Goal: Find specific page/section

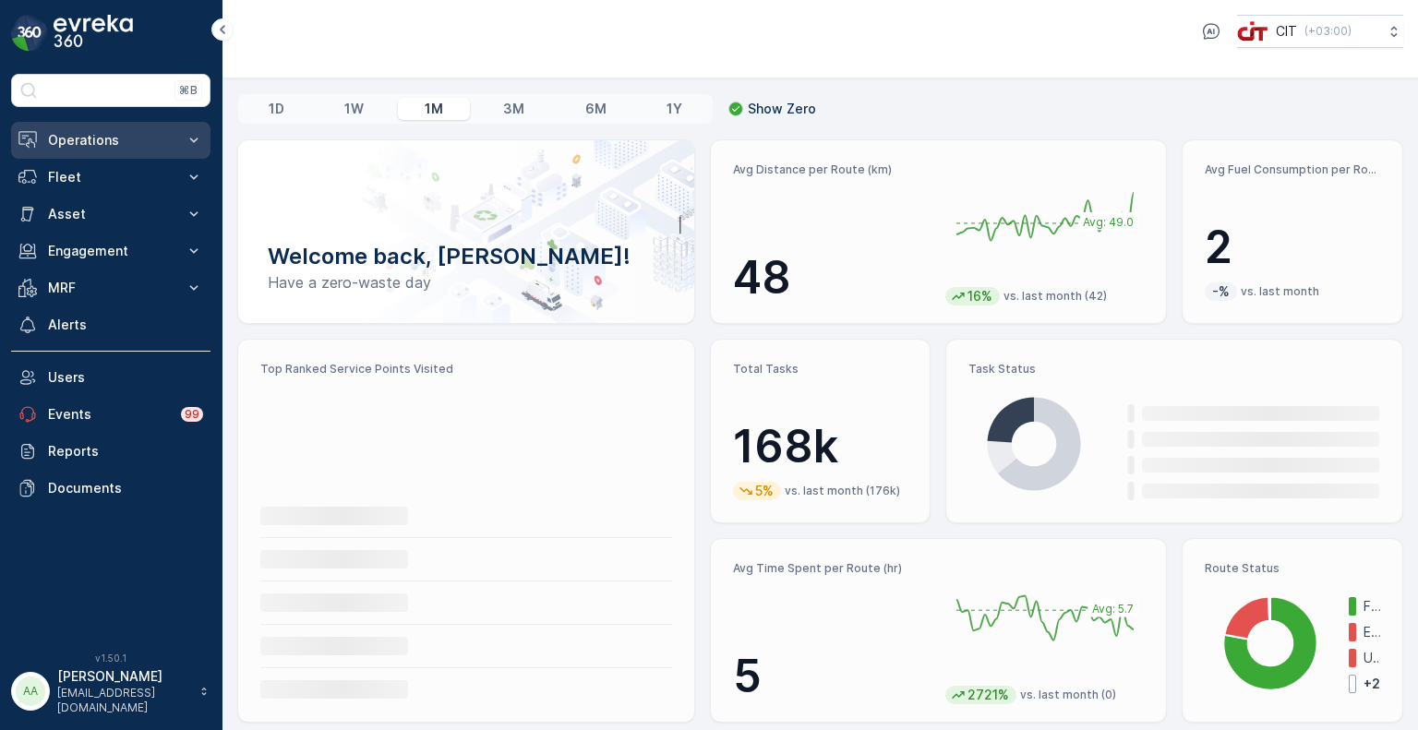
click at [123, 150] on button "Operations" at bounding box center [110, 140] width 199 height 37
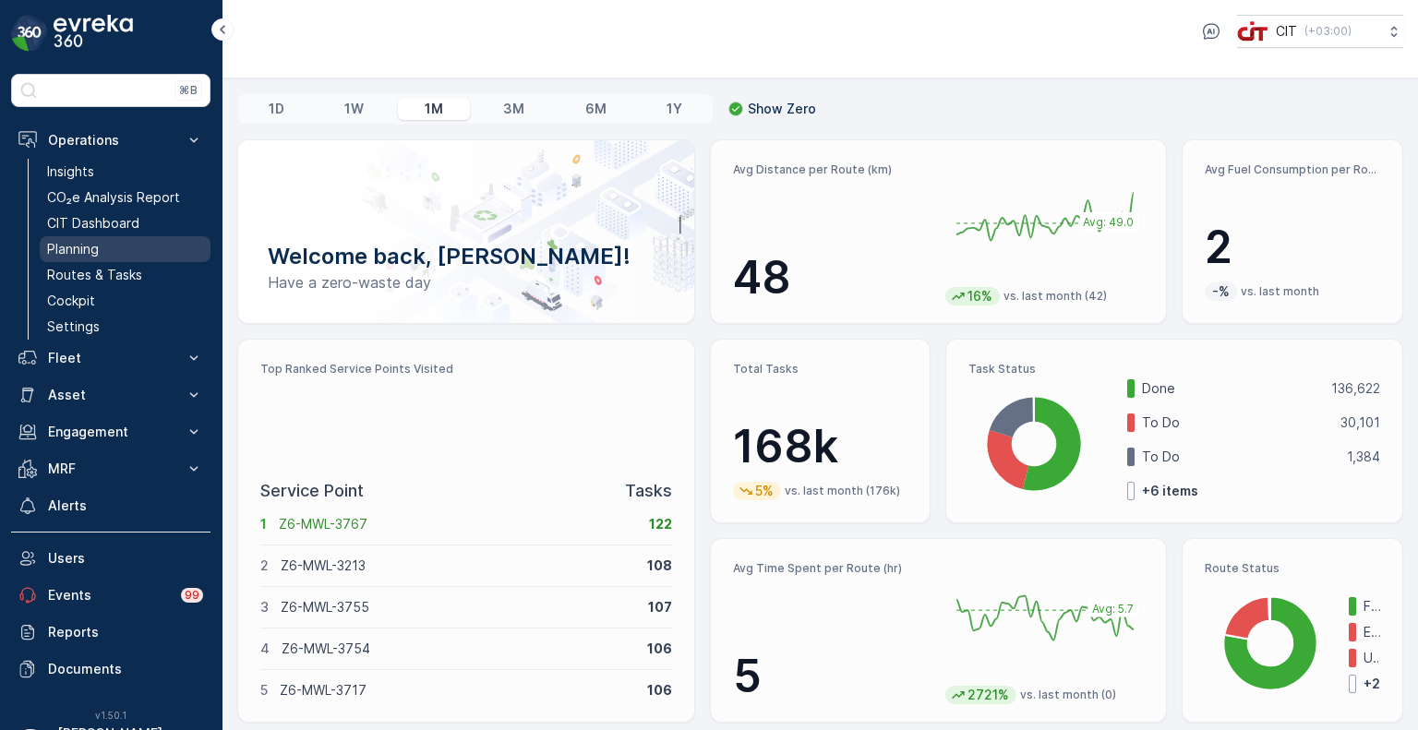
click at [114, 253] on link "Planning" at bounding box center [125, 249] width 171 height 26
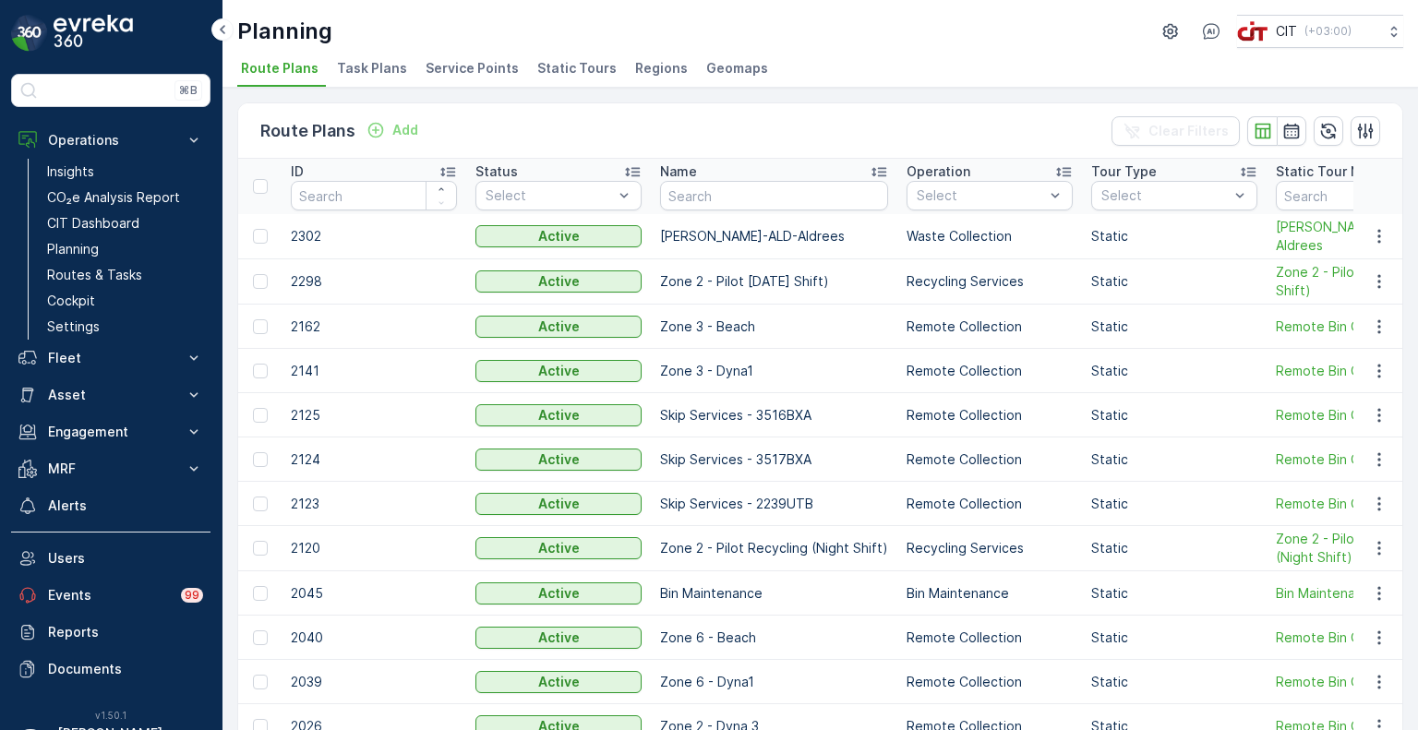
click at [463, 73] on span "Service Points" at bounding box center [472, 68] width 93 height 18
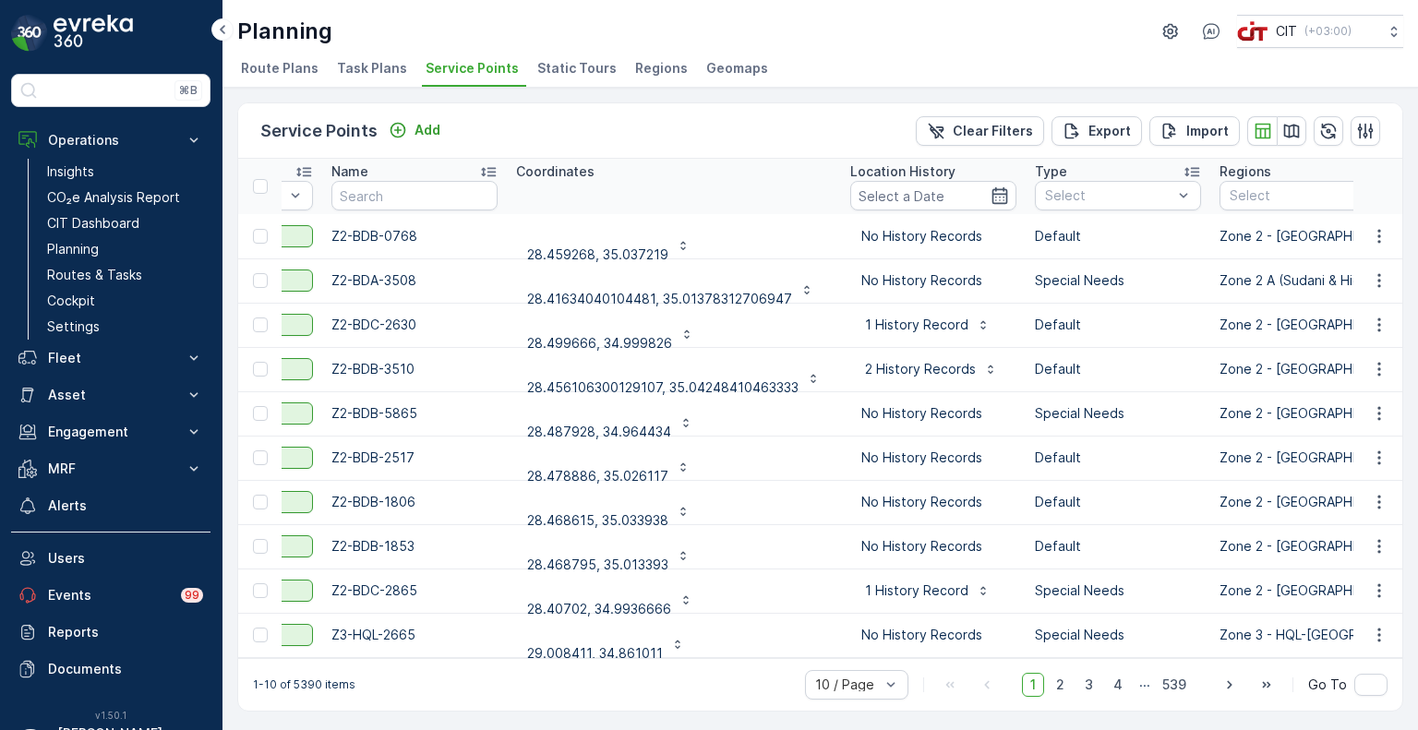
scroll to position [0, 358]
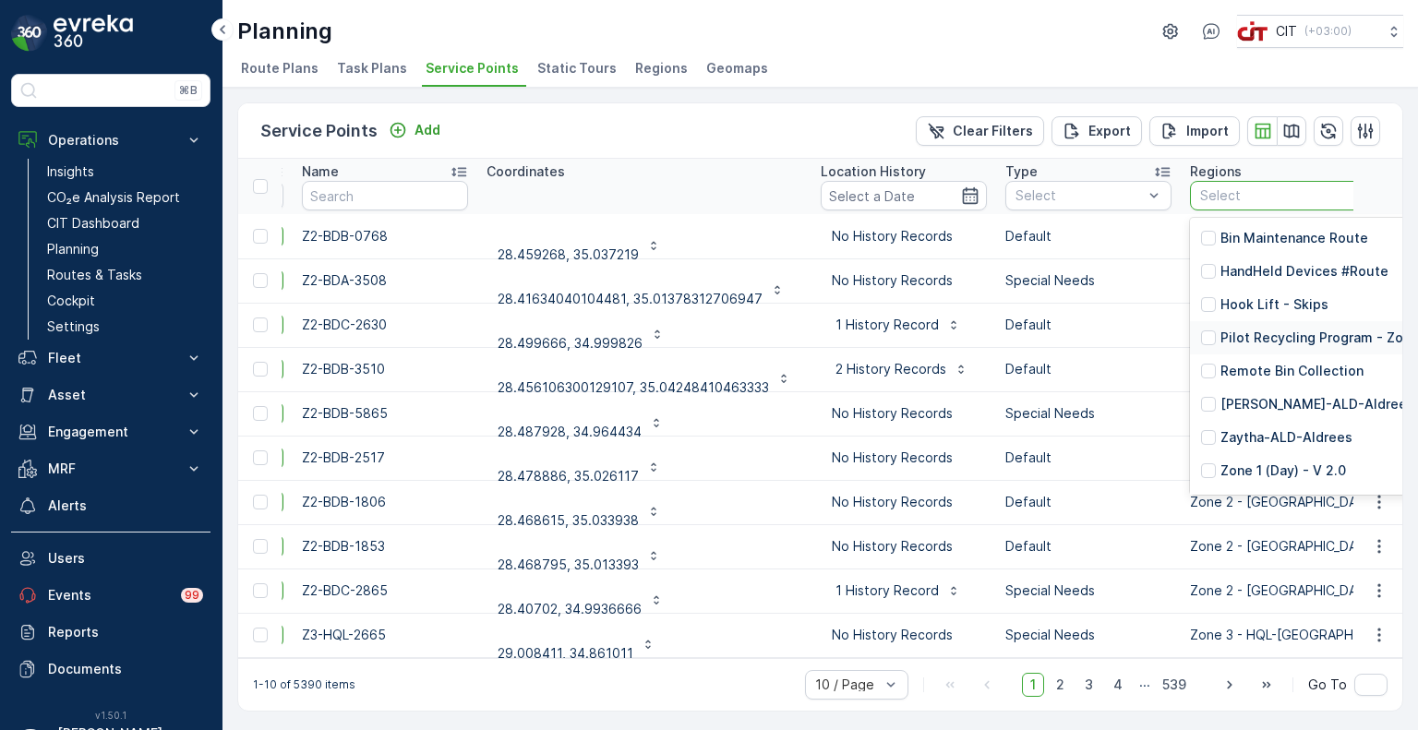
click at [1214, 340] on div "Pilot Recycling Program - Zone 2" at bounding box center [1316, 338] width 230 height 18
